Goal: Complete application form

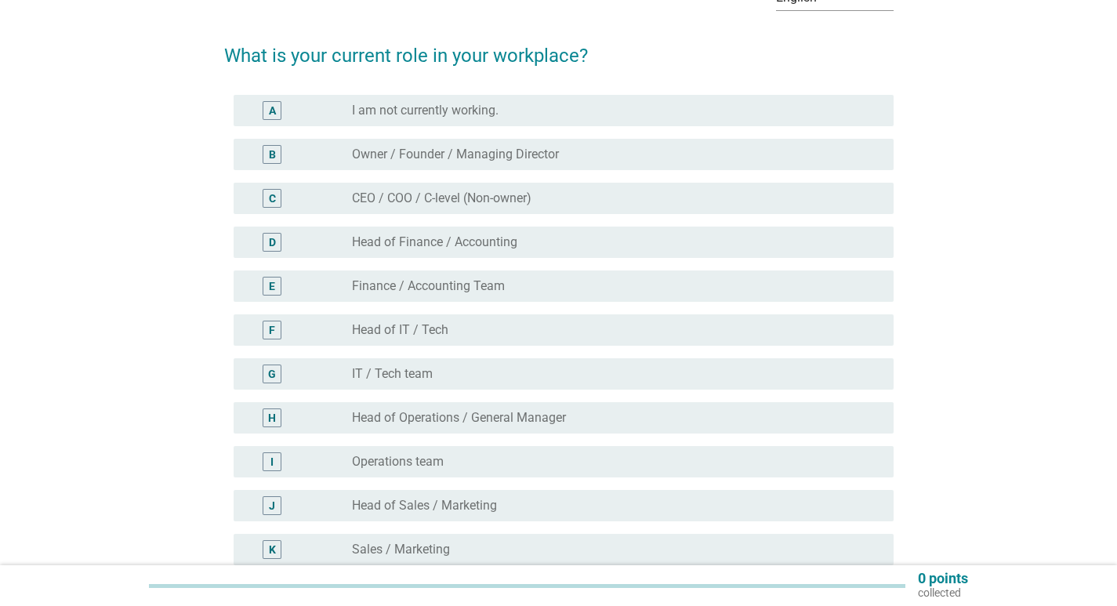
scroll to position [235, 0]
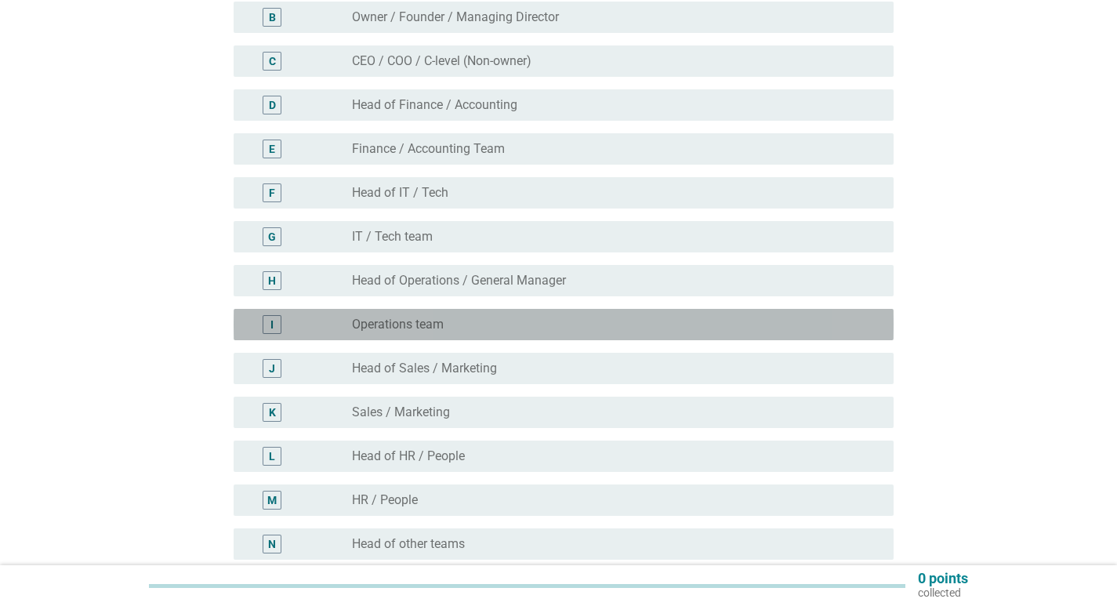
click at [440, 317] on label "Operations team" at bounding box center [398, 325] width 92 height 16
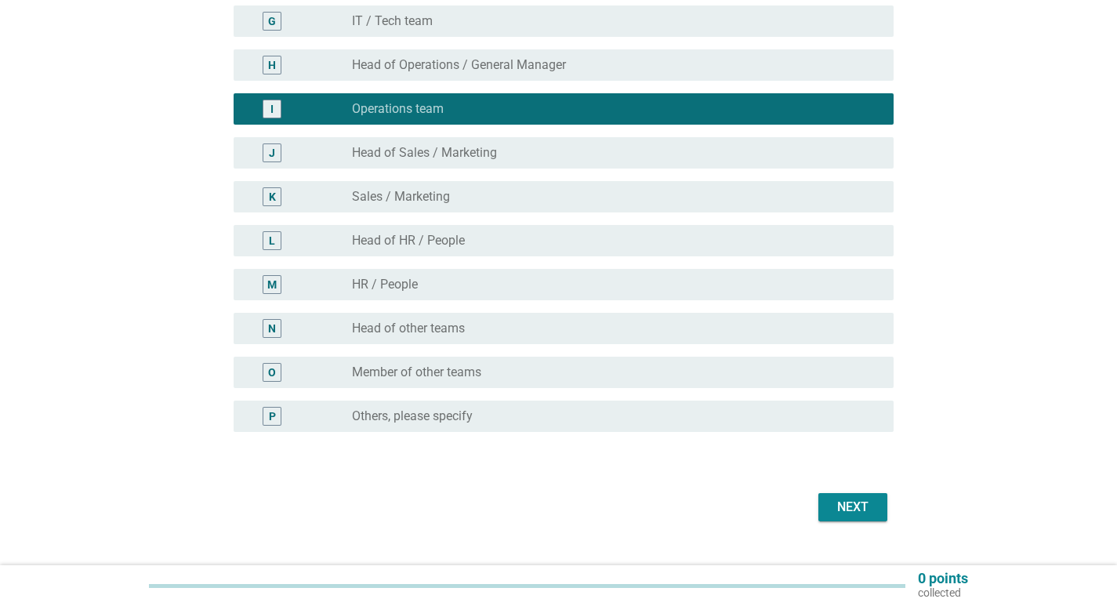
scroll to position [470, 0]
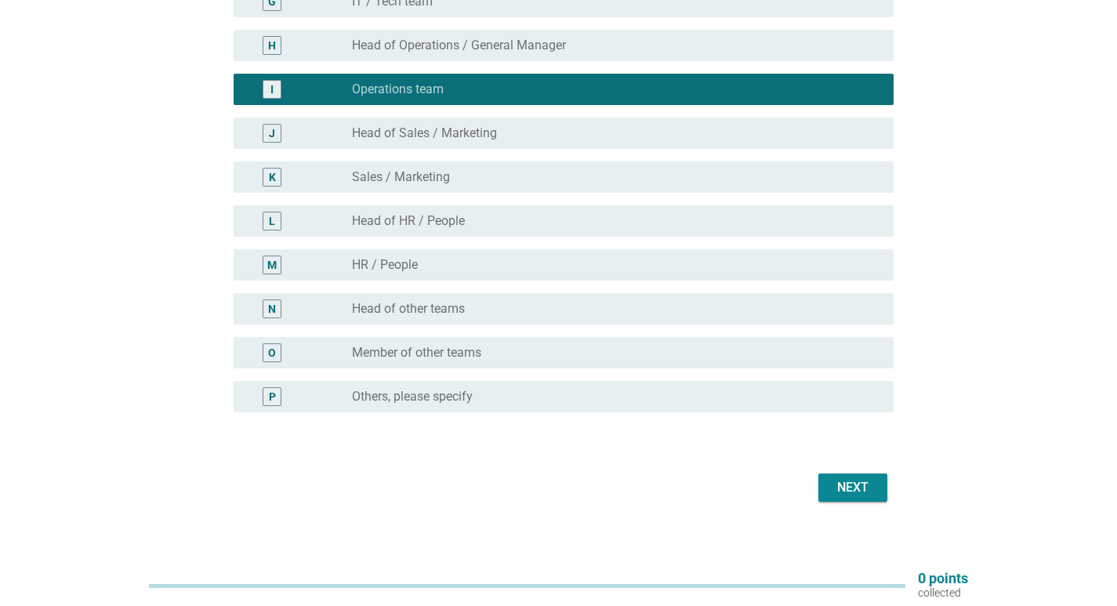
click at [842, 487] on div "Next" at bounding box center [853, 487] width 44 height 19
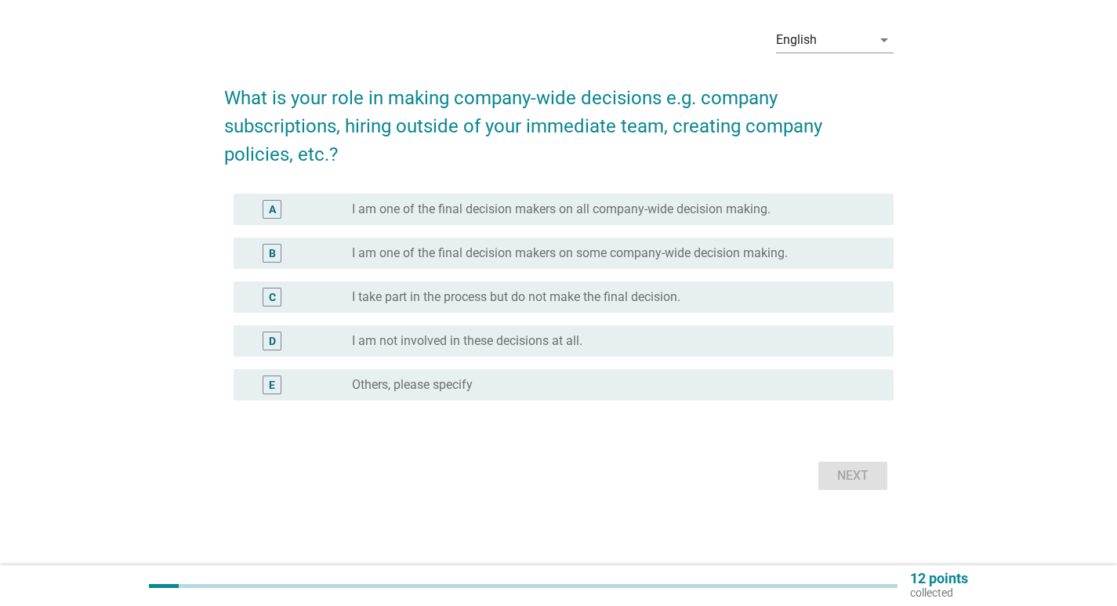
scroll to position [0, 0]
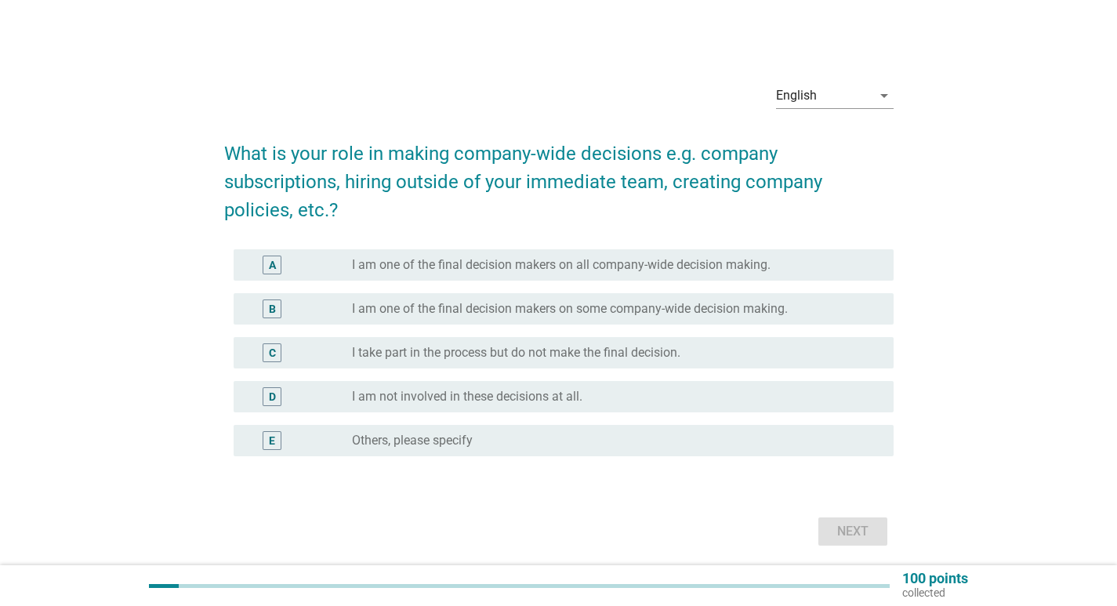
click at [469, 397] on label "I am not involved in these decisions at all." at bounding box center [467, 397] width 230 height 16
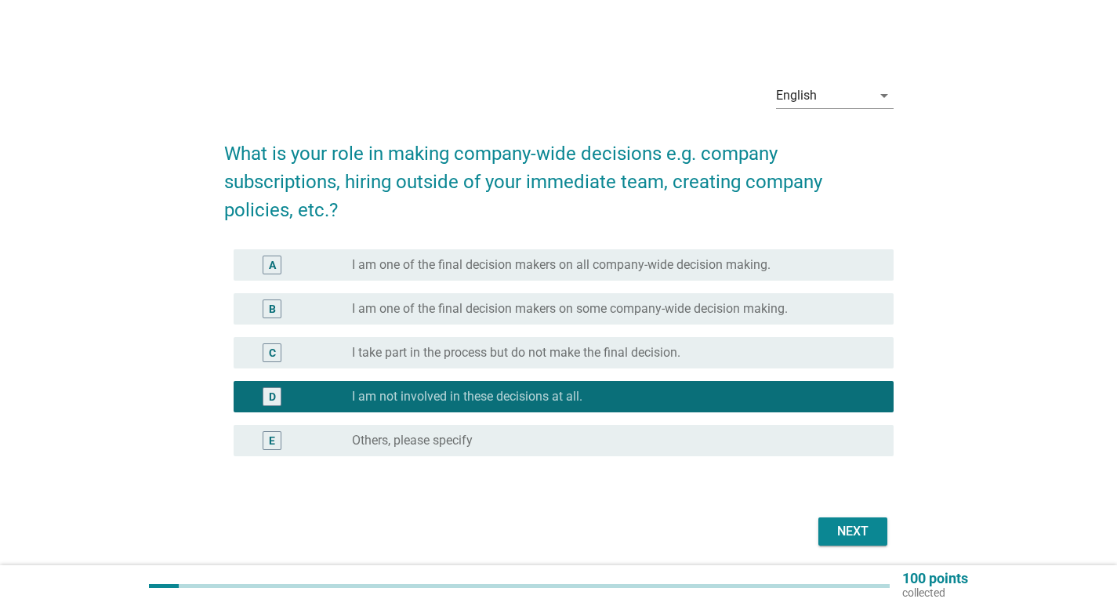
click at [838, 530] on div "Next" at bounding box center [853, 531] width 44 height 19
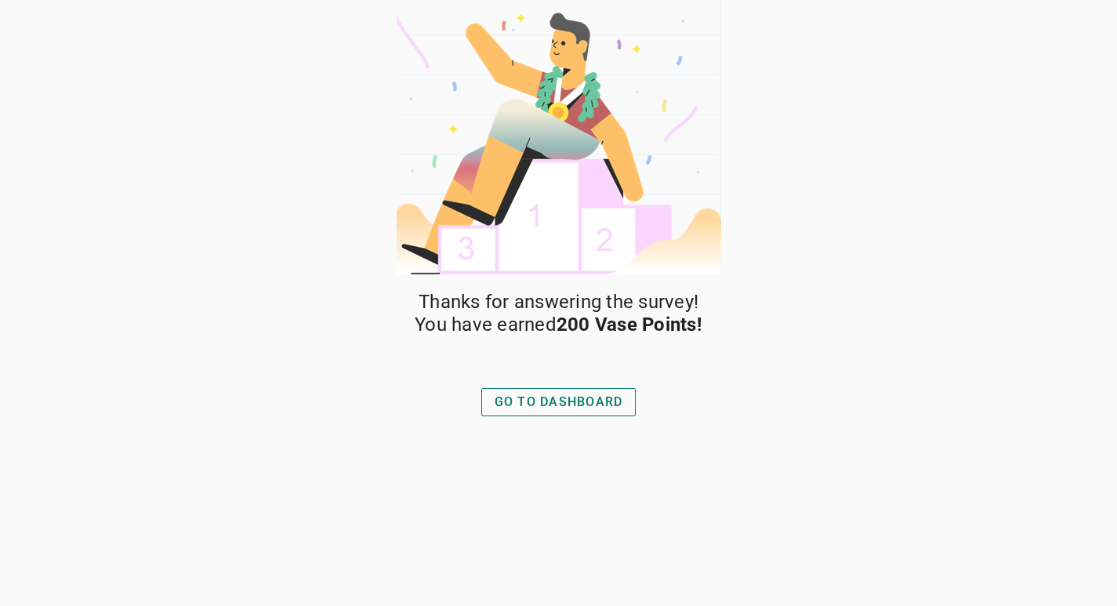
click at [586, 410] on div "GO TO DASHBOARD" at bounding box center [558, 402] width 129 height 19
